Goal: Navigation & Orientation: Find specific page/section

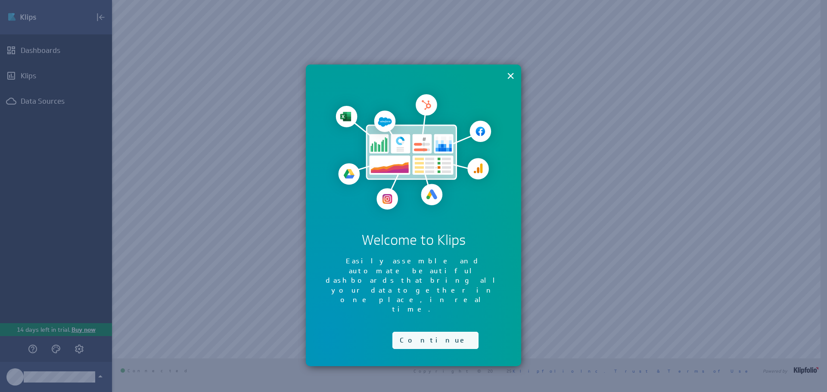
click at [415, 332] on button "Continue" at bounding box center [435, 340] width 86 height 17
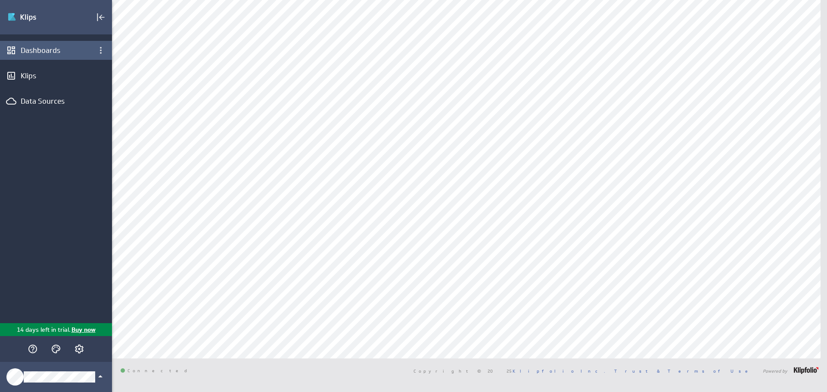
click at [32, 52] on div "Dashboards" at bounding box center [56, 50] width 71 height 9
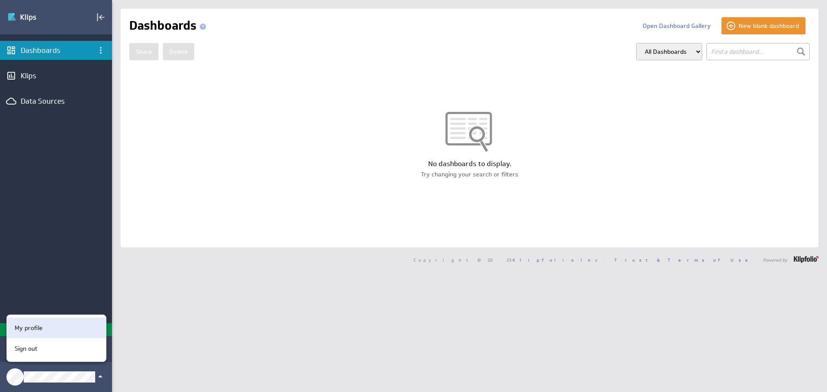
click at [42, 320] on div "My profile" at bounding box center [56, 328] width 99 height 21
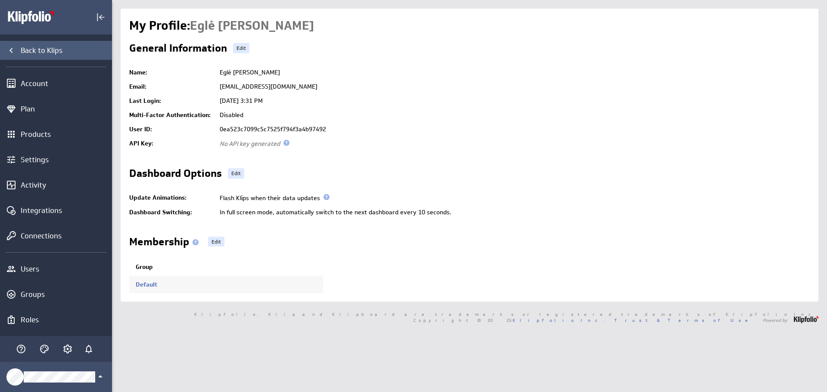
click at [65, 48] on div "Back to Klips" at bounding box center [65, 50] width 89 height 9
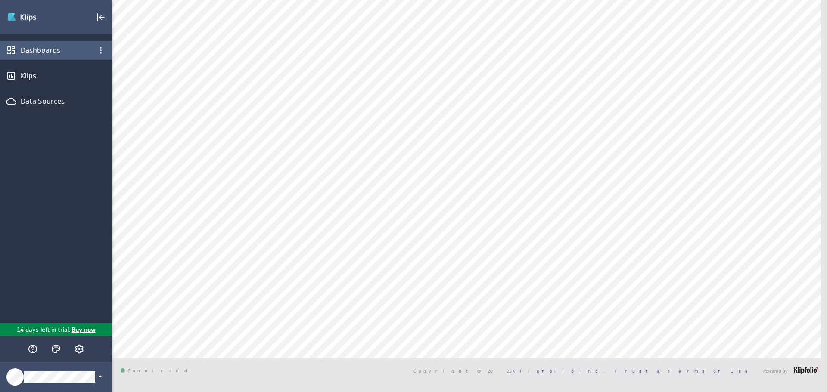
drag, startPoint x: 29, startPoint y: 45, endPoint x: 34, endPoint y: 53, distance: 9.8
click at [29, 45] on div "Dashboards" at bounding box center [56, 50] width 112 height 19
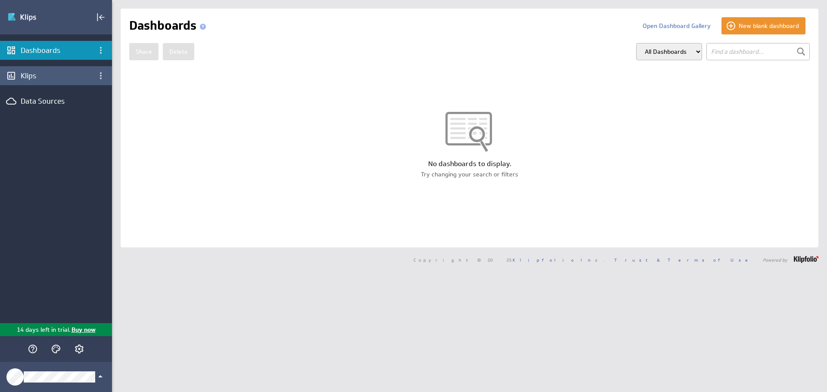
click at [28, 71] on div "Klips" at bounding box center [56, 75] width 71 height 9
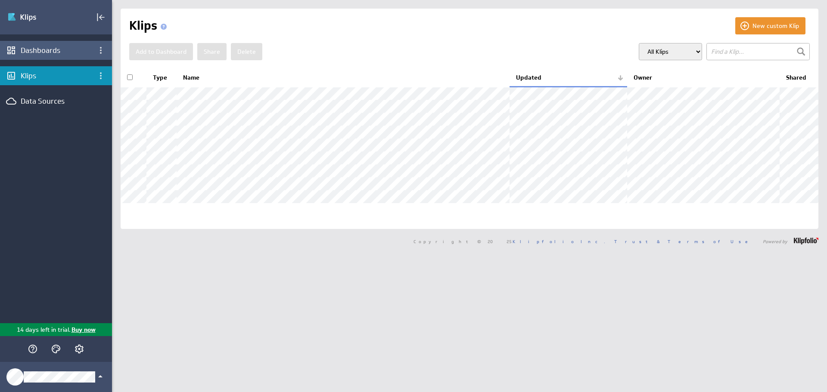
click at [47, 49] on div "Dashboards" at bounding box center [56, 50] width 71 height 9
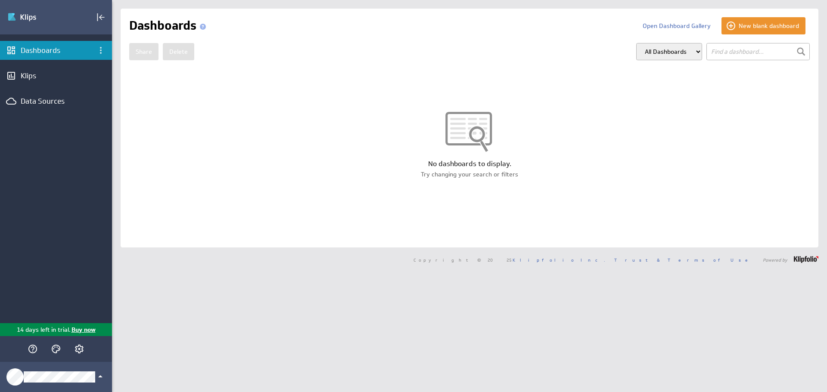
click at [453, 165] on div "No dashboards to display." at bounding box center [470, 163] width 698 height 9
click at [672, 28] on button "Open Dashboard Gallery" at bounding box center [676, 25] width 81 height 17
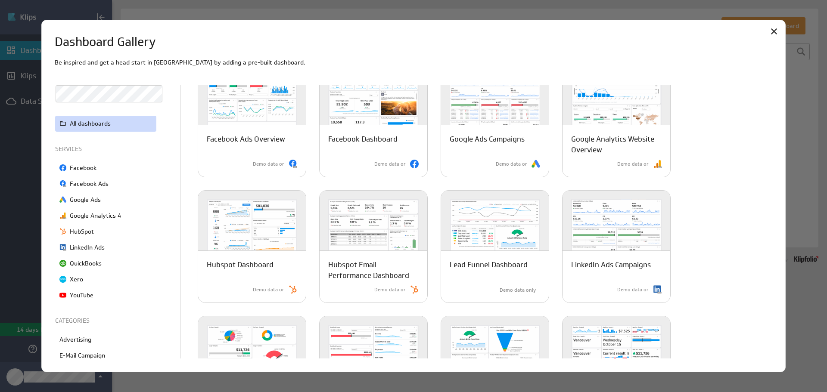
click at [25, 170] on div at bounding box center [413, 196] width 827 height 392
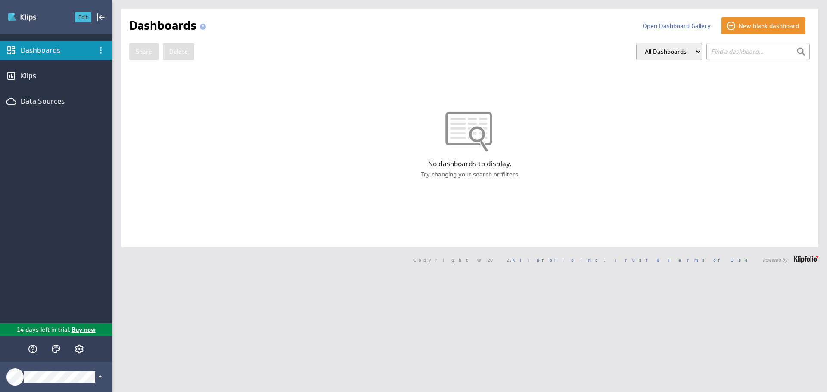
click at [86, 16] on button "Edit" at bounding box center [83, 17] width 16 height 10
click at [19, 18] on img "Go to Dashboards" at bounding box center [37, 17] width 60 height 14
